Goal: Contribute content

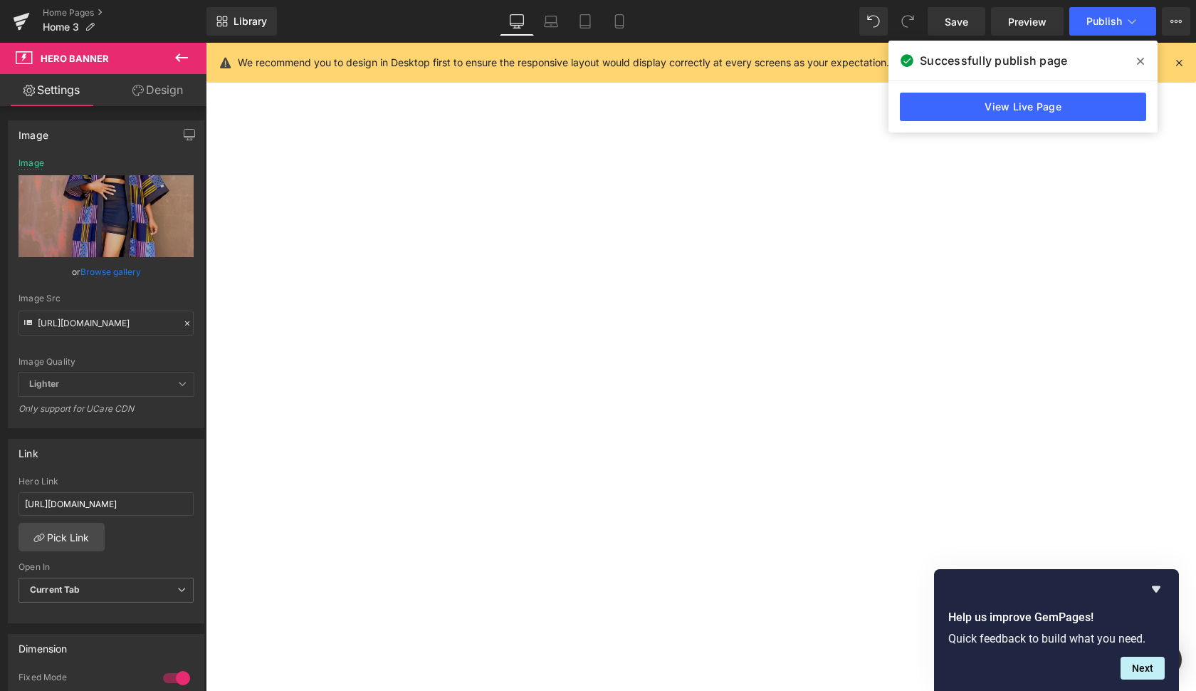
click at [81, 11] on link "Home Pages" at bounding box center [125, 12] width 164 height 11
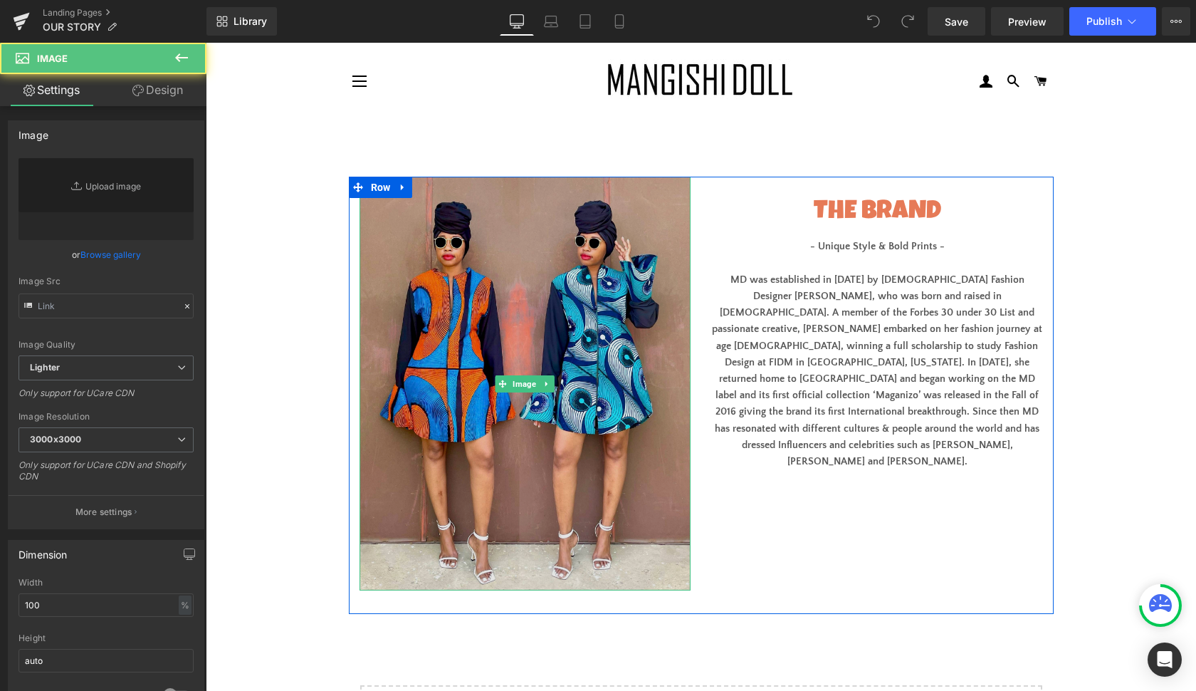
click at [540, 233] on img at bounding box center [525, 384] width 331 height 414
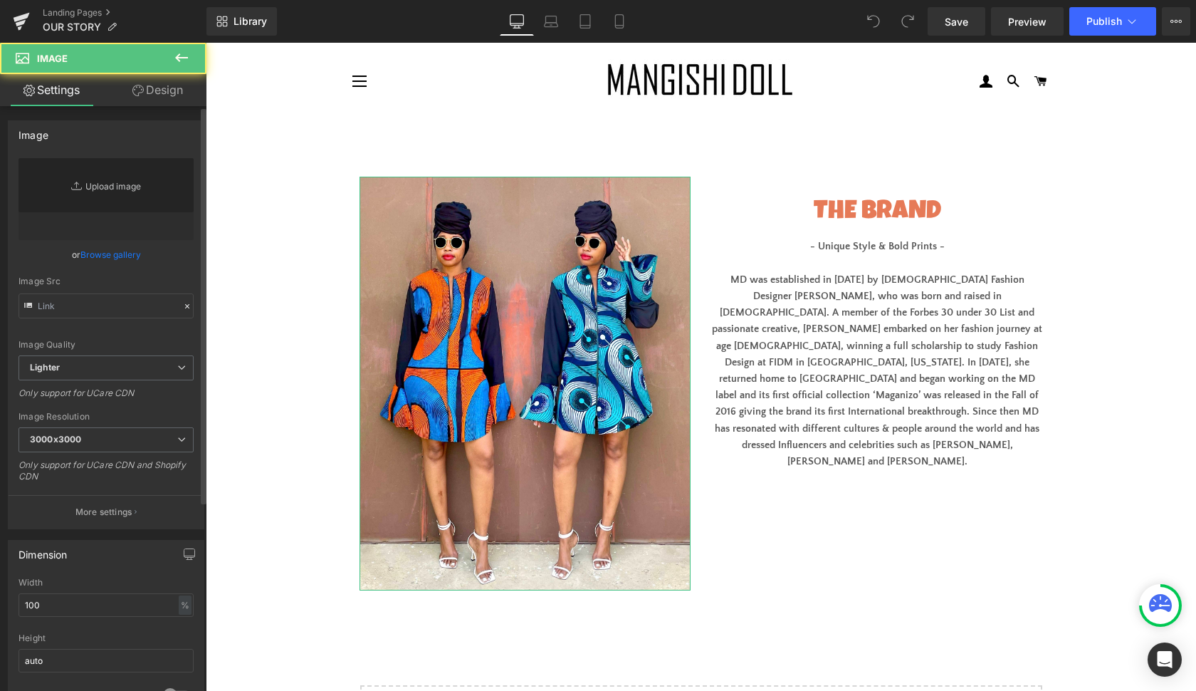
type input "[URL][DOMAIN_NAME]"
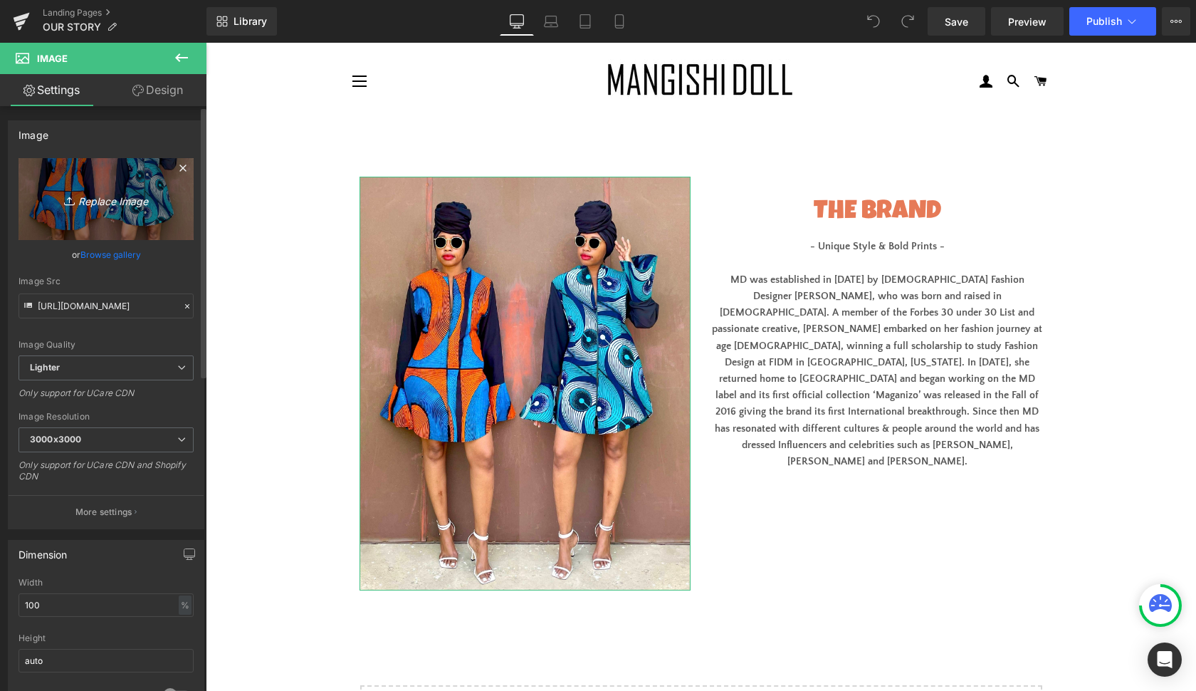
click at [109, 192] on icon "Replace Image" at bounding box center [106, 199] width 114 height 18
type input "C:\fakepath\150BC2C6-B0AE-49D7-8AF6-EFE837973160.jpg"
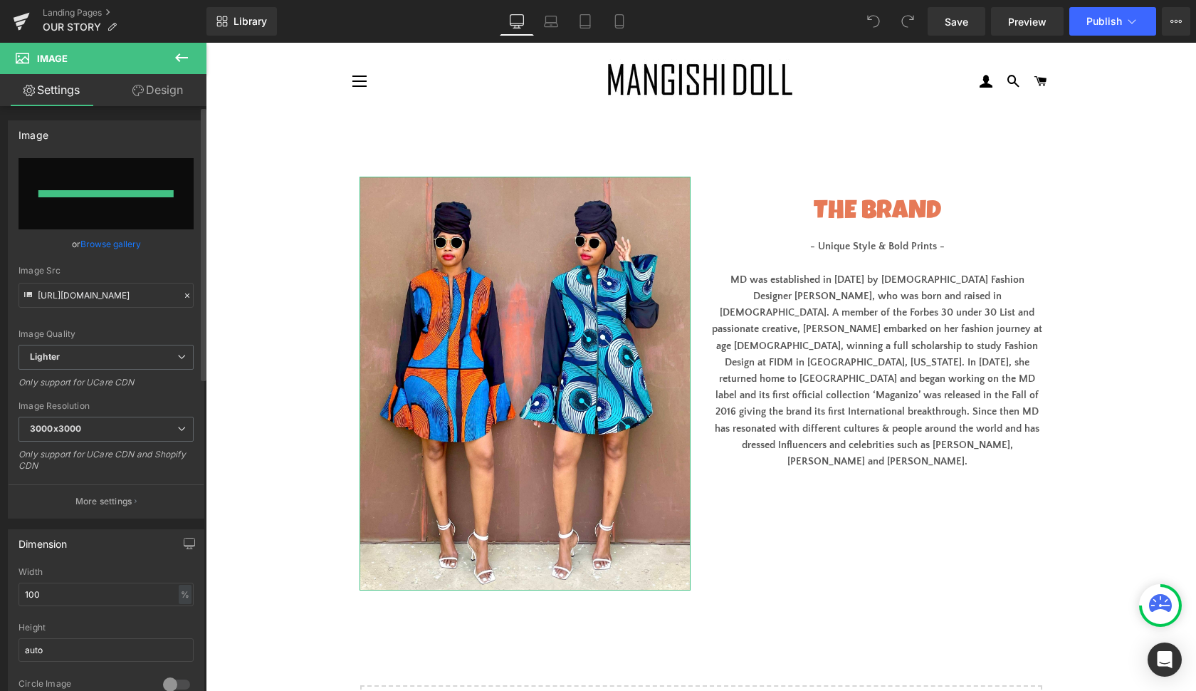
type input "https://ucarecdn.com/7986798a-5698-4510-be1e-bed16cde5a2f/-/format/auto/-/previ…"
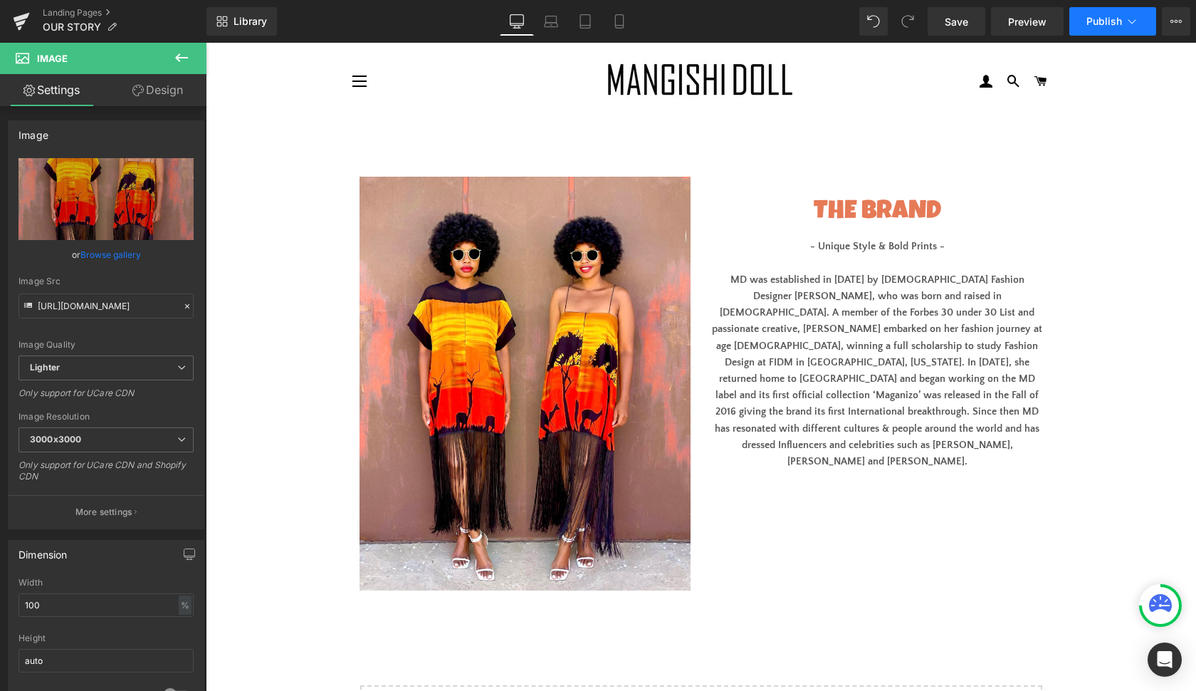
click at [1099, 19] on span "Publish" at bounding box center [1104, 21] width 36 height 11
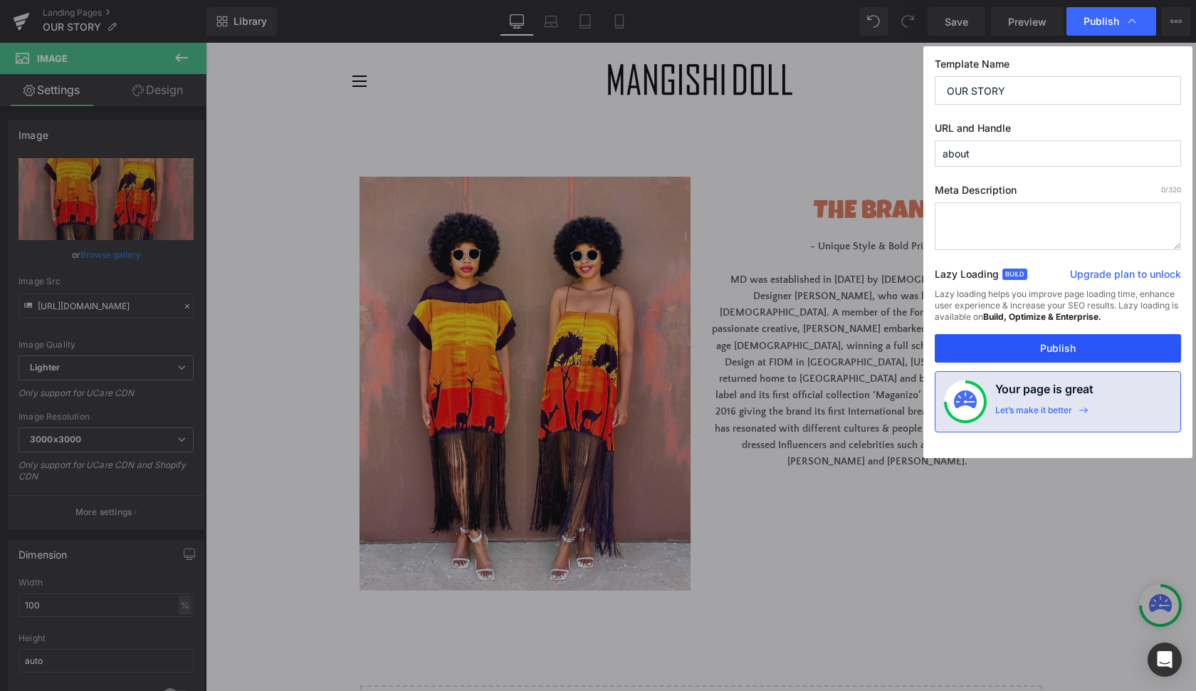
click at [1094, 344] on button "Publish" at bounding box center [1058, 348] width 246 height 28
